Goal: Navigation & Orientation: Find specific page/section

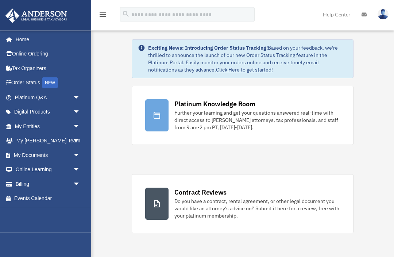
scroll to position [3, 0]
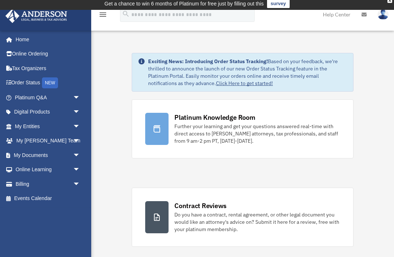
click at [19, 55] on link "Online Ordering" at bounding box center [48, 54] width 86 height 15
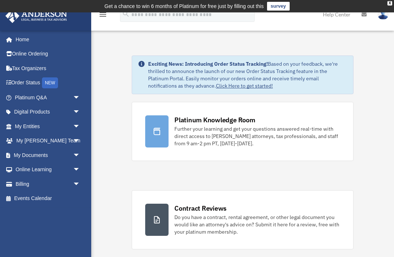
click at [35, 99] on link "Platinum Q&A arrow_drop_down" at bounding box center [48, 97] width 86 height 15
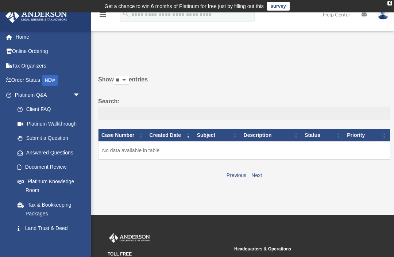
scroll to position [1, 0]
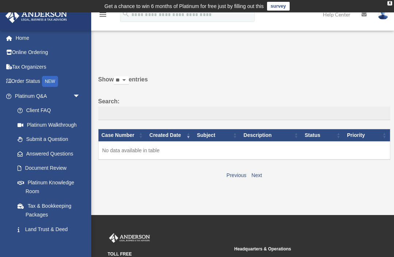
click at [10, 36] on span at bounding box center [12, 38] width 5 height 5
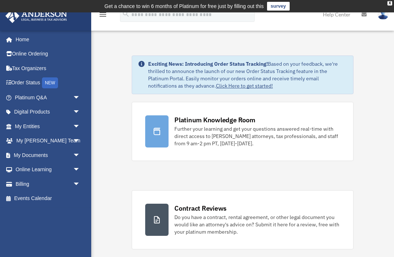
click at [48, 162] on link "Online Learning arrow_drop_down" at bounding box center [48, 169] width 86 height 15
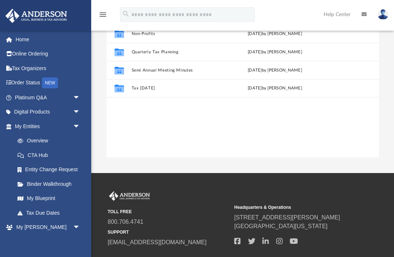
scroll to position [166, 272]
click at [17, 39] on link "Home" at bounding box center [48, 39] width 86 height 15
click at [18, 36] on link "Home" at bounding box center [48, 39] width 86 height 15
